Goal: Transaction & Acquisition: Purchase product/service

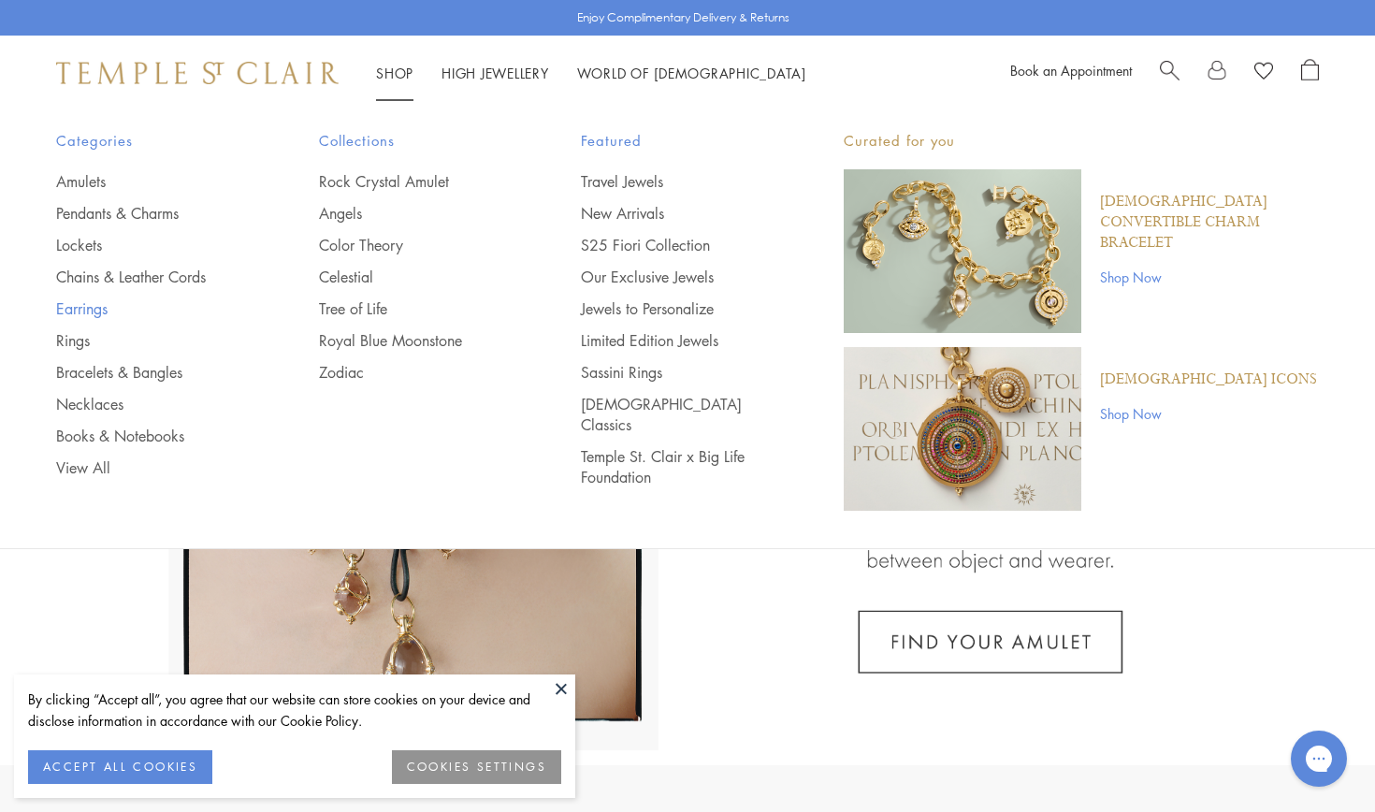
click at [86, 307] on link "Earrings" at bounding box center [150, 308] width 188 height 21
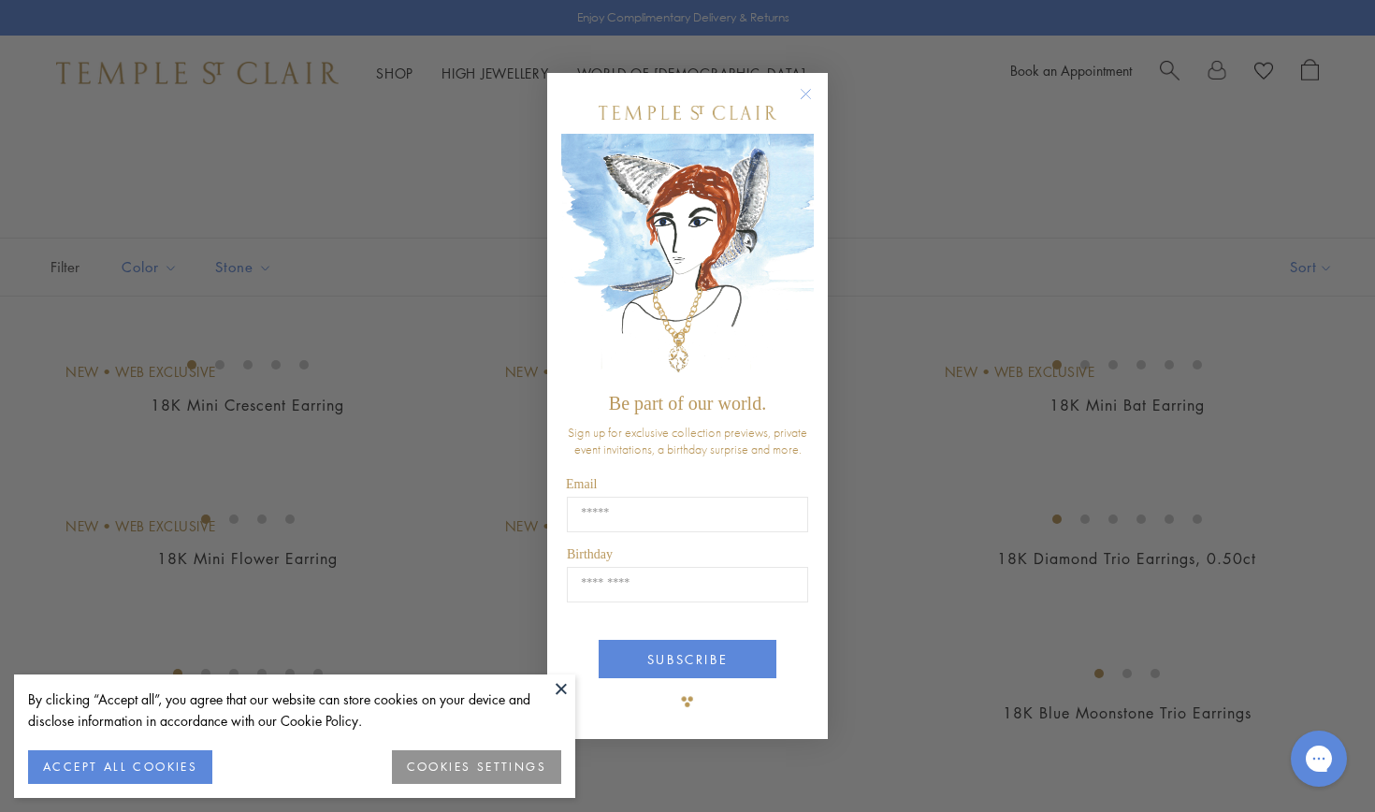
click at [809, 89] on circle "Close dialog" at bounding box center [806, 94] width 22 height 22
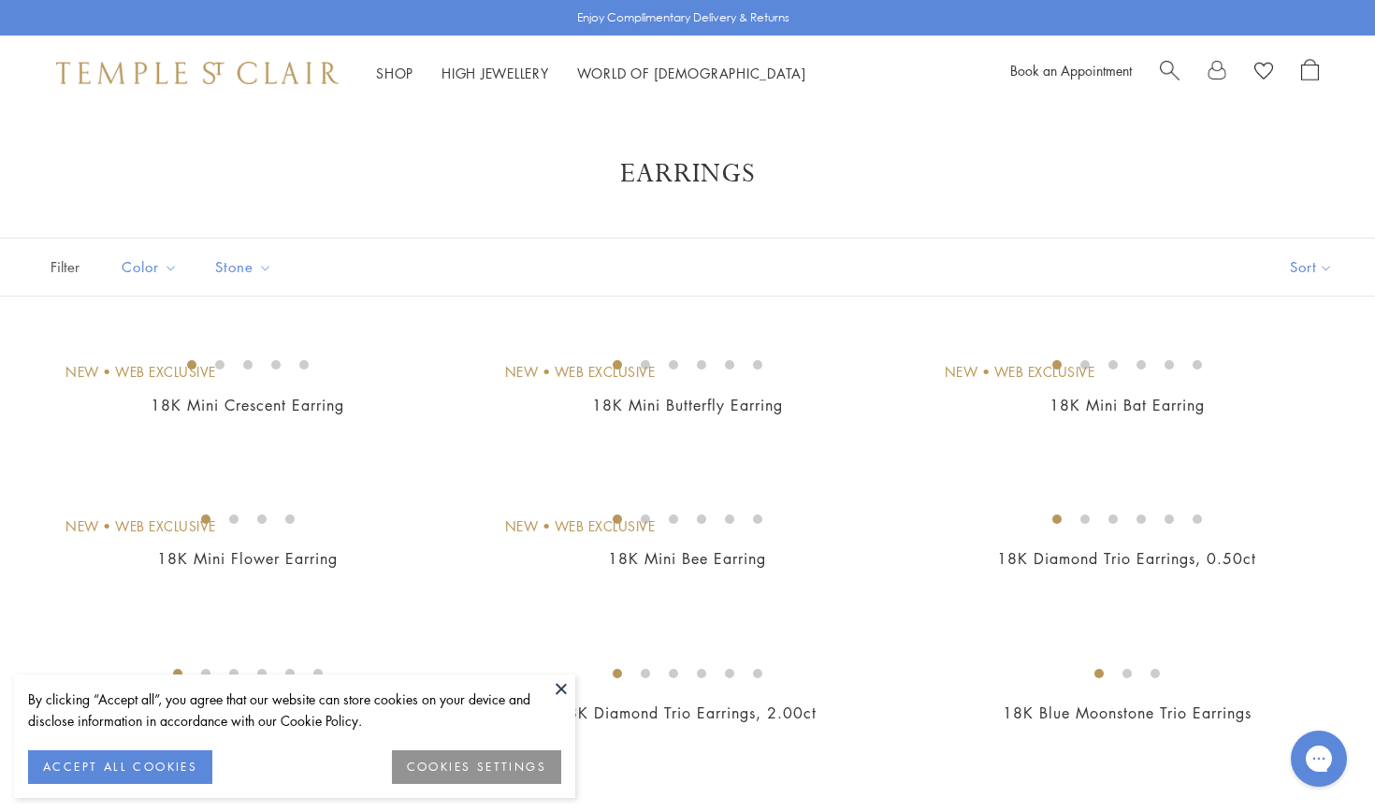
click at [56, 266] on span "Filter" at bounding box center [47, 267] width 94 height 57
click at [558, 689] on button at bounding box center [561, 688] width 28 height 28
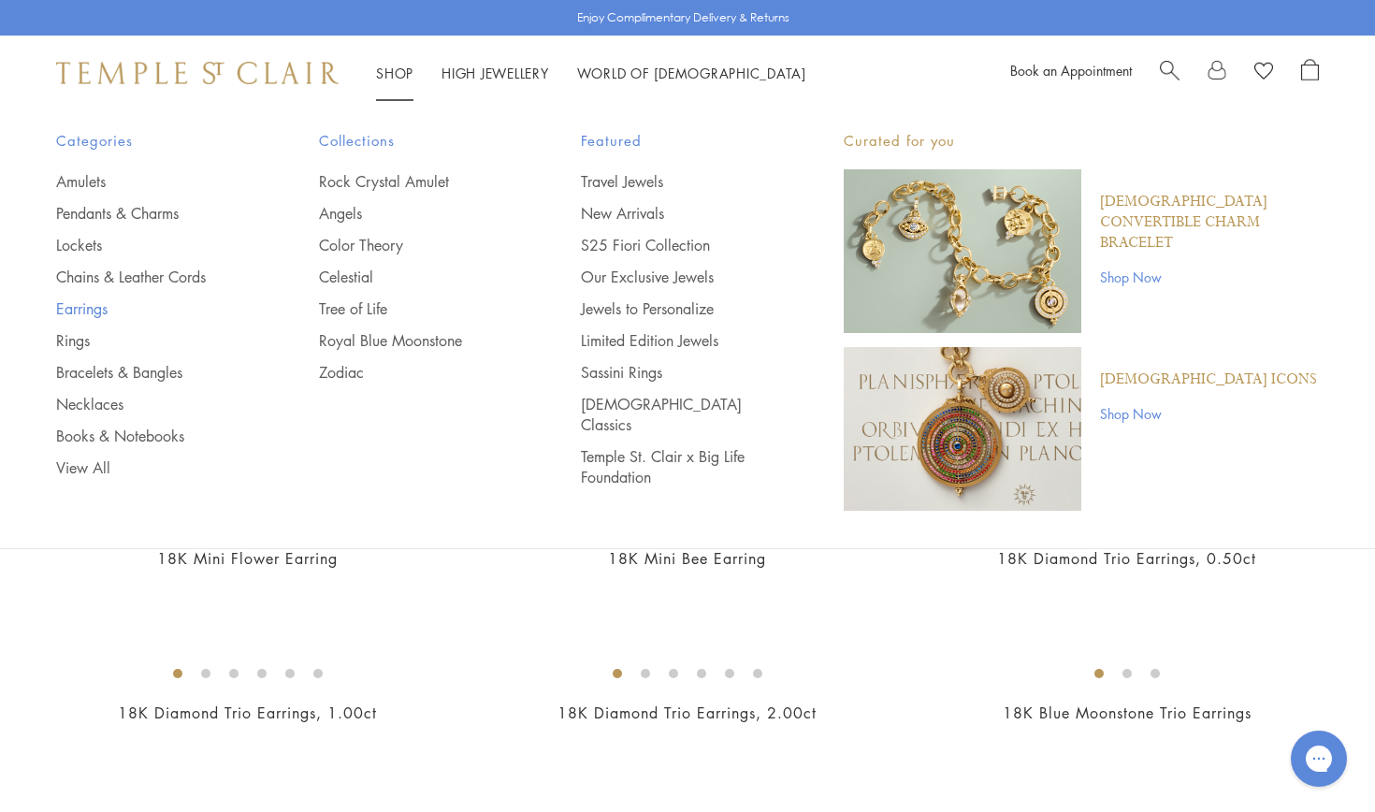
click at [96, 309] on link "Earrings" at bounding box center [150, 308] width 188 height 21
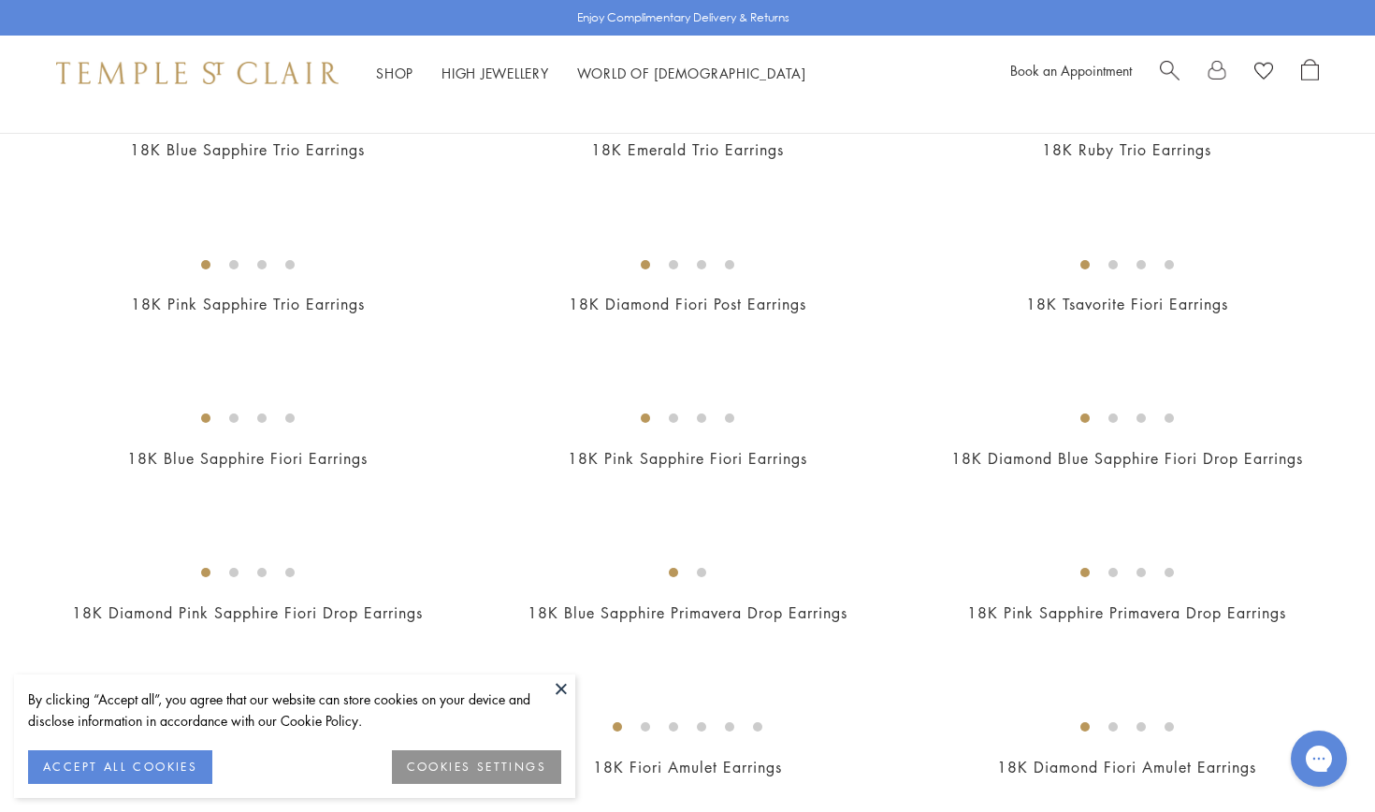
scroll to position [710, 0]
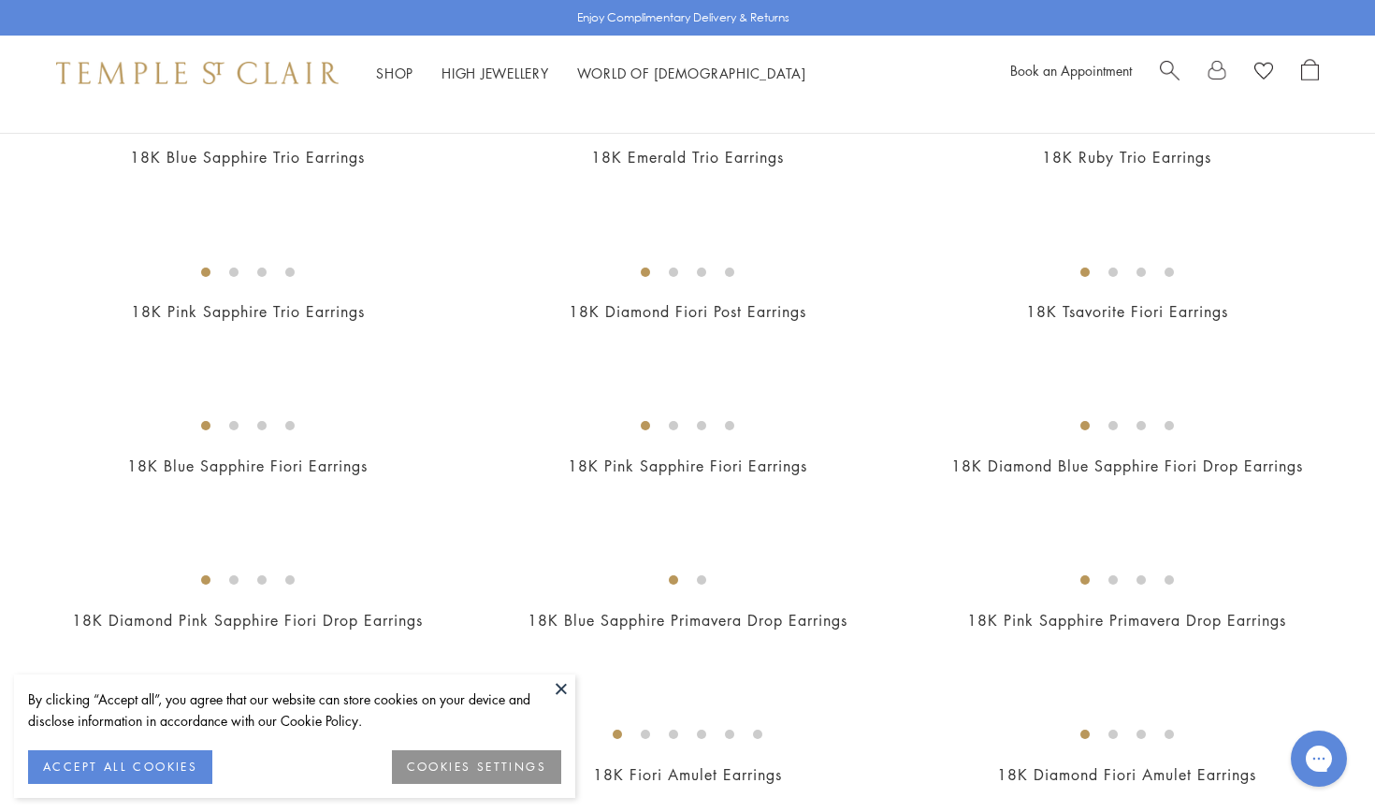
click at [0, 0] on img at bounding box center [0, 0] width 0 height 0
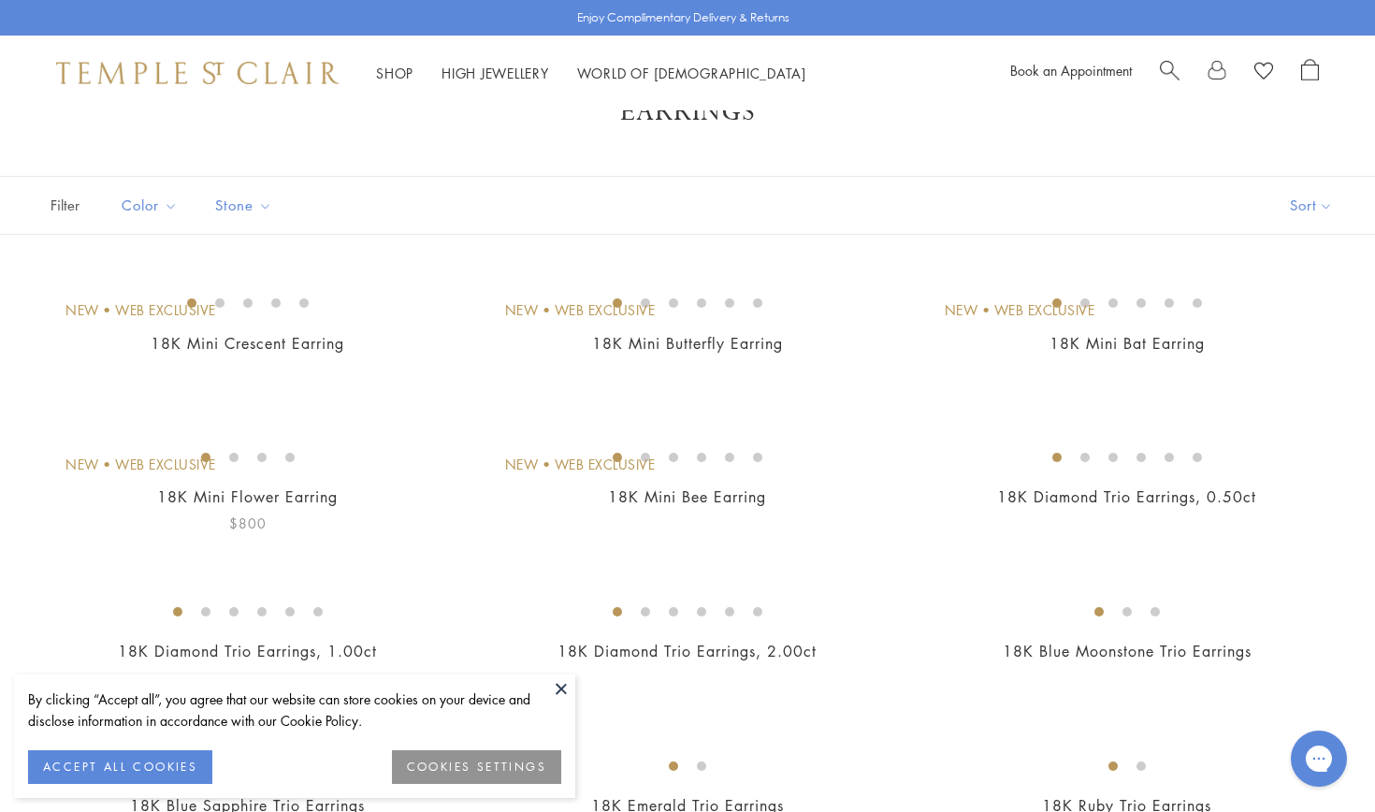
scroll to position [0, 0]
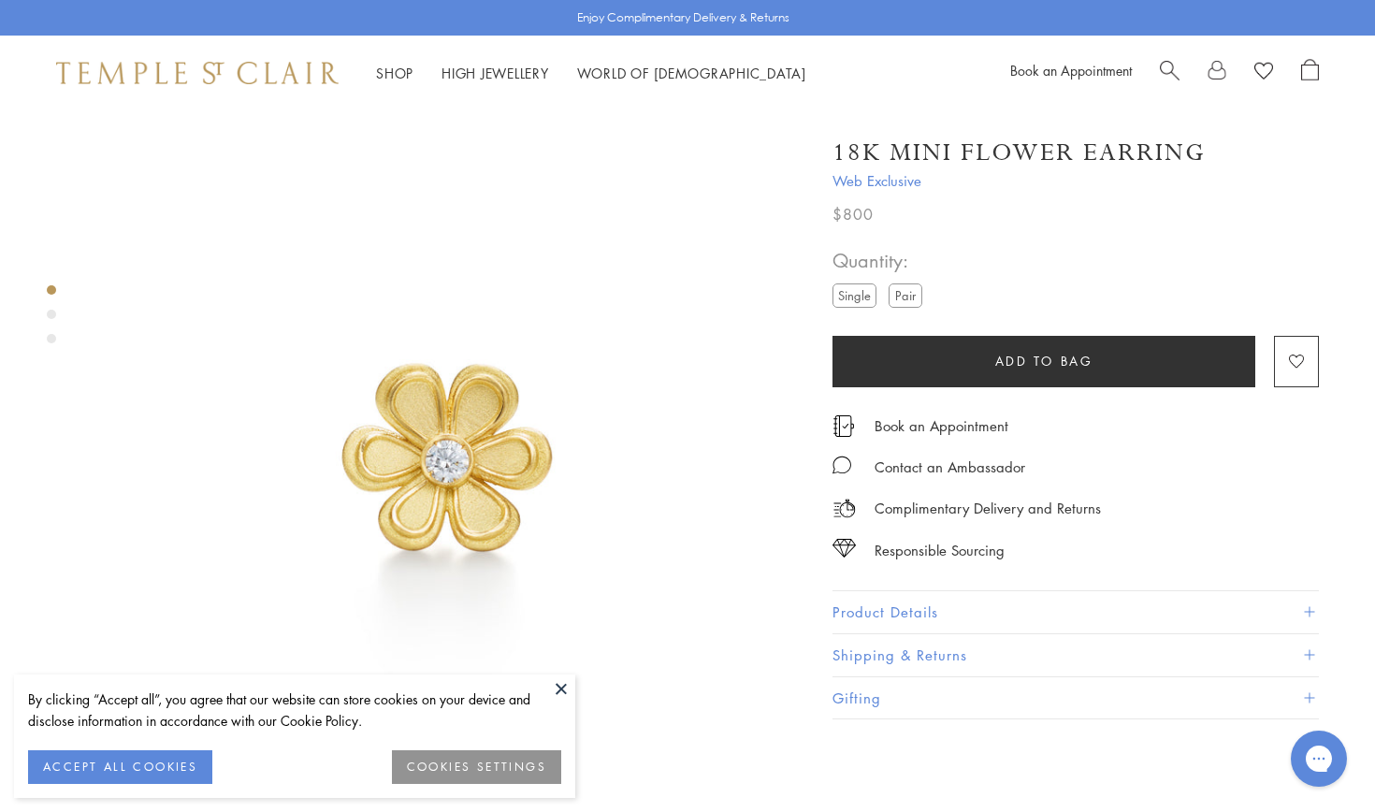
click at [910, 292] on label "Pair" at bounding box center [906, 294] width 34 height 23
click at [1312, 608] on span at bounding box center [1309, 612] width 10 height 10
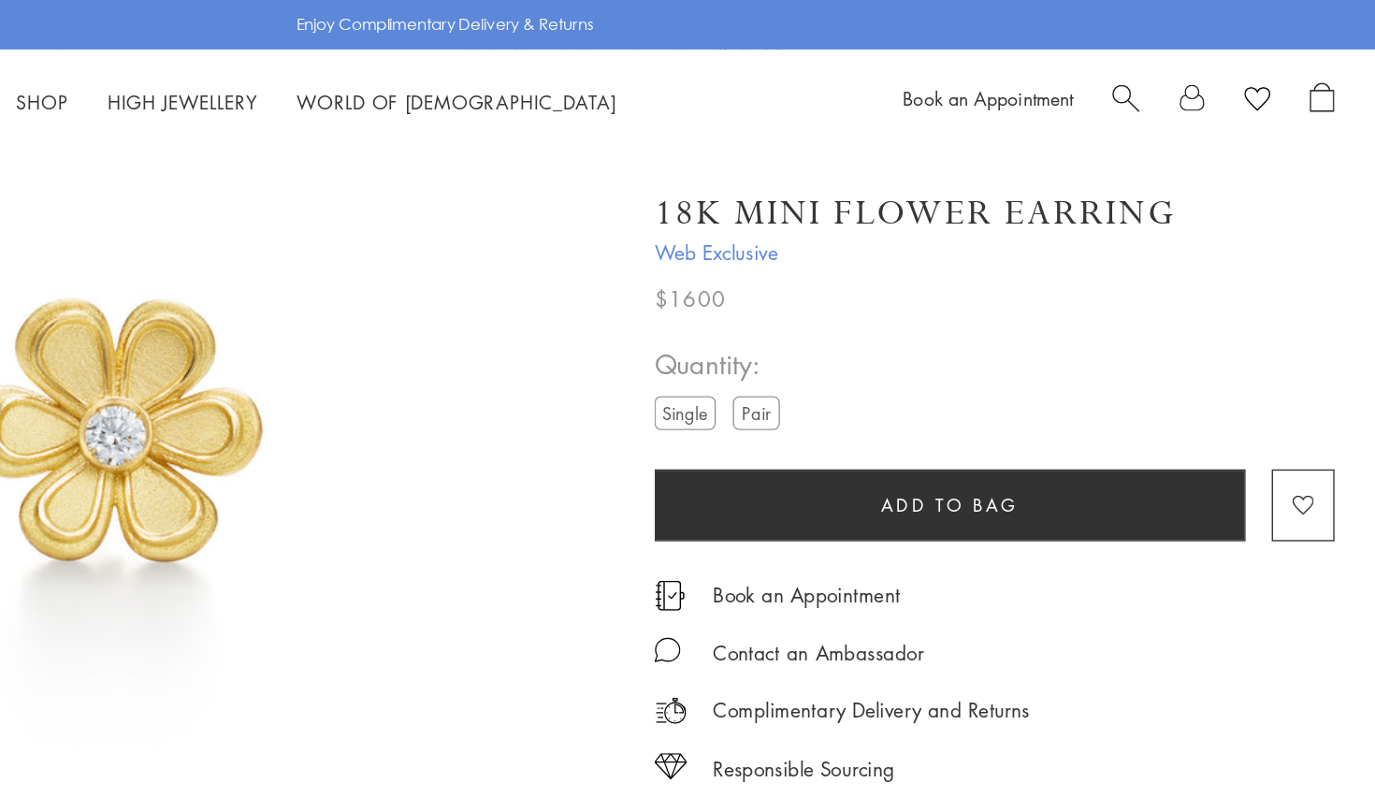
scroll to position [149, 0]
